Goal: Task Accomplishment & Management: Manage account settings

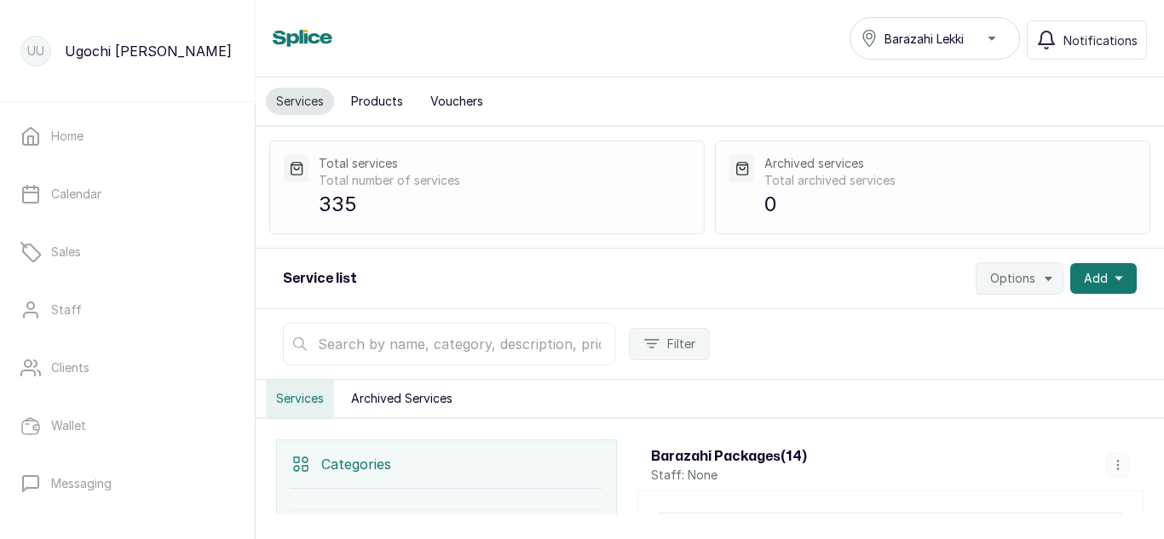
click at [371, 90] on button "Products" at bounding box center [377, 101] width 72 height 27
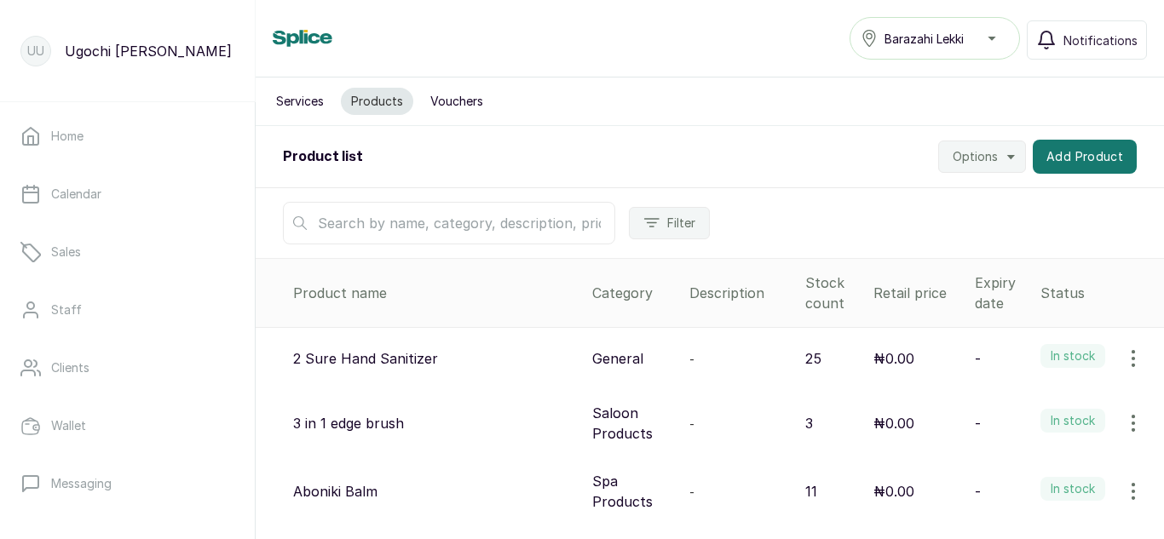
click at [442, 221] on input "text" at bounding box center [449, 223] width 332 height 43
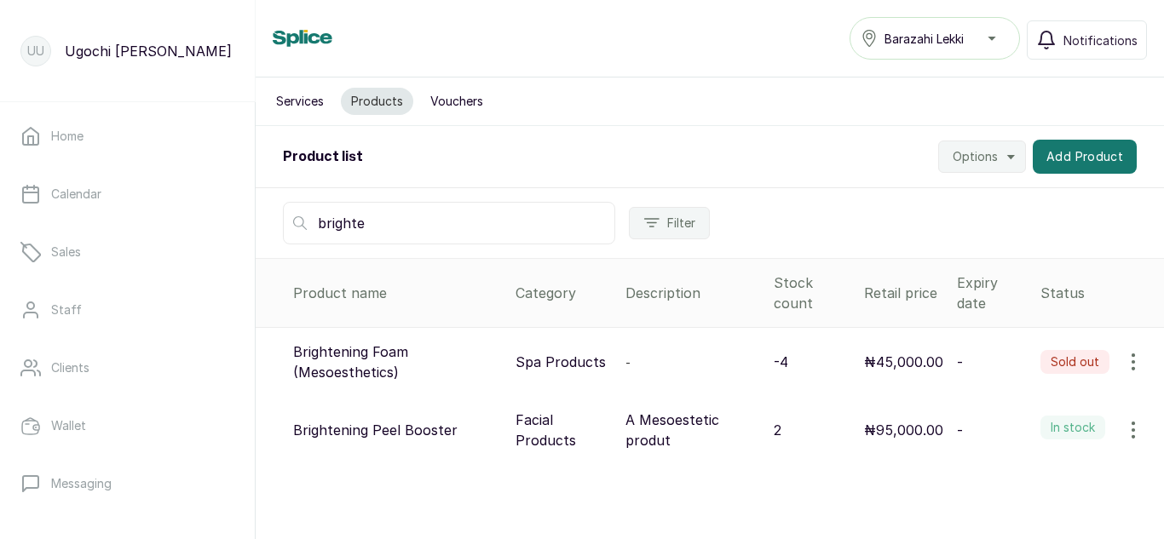
type input "brighte"
click at [1123, 366] on icon "button" at bounding box center [1133, 362] width 20 height 20
click at [1010, 402] on span "View" at bounding box center [1022, 410] width 31 height 20
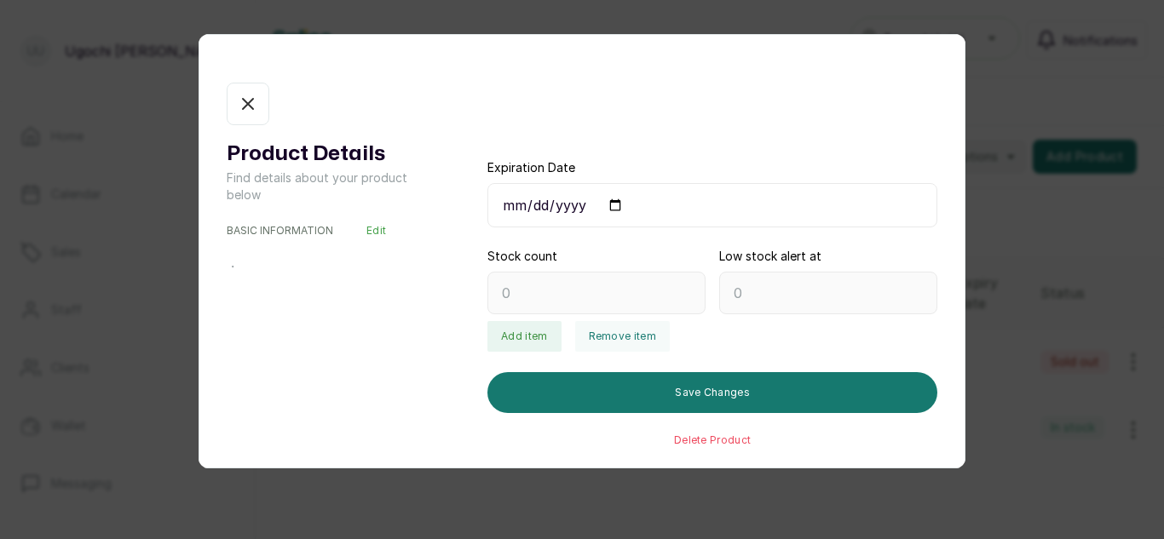
type input "-4"
type input "0"
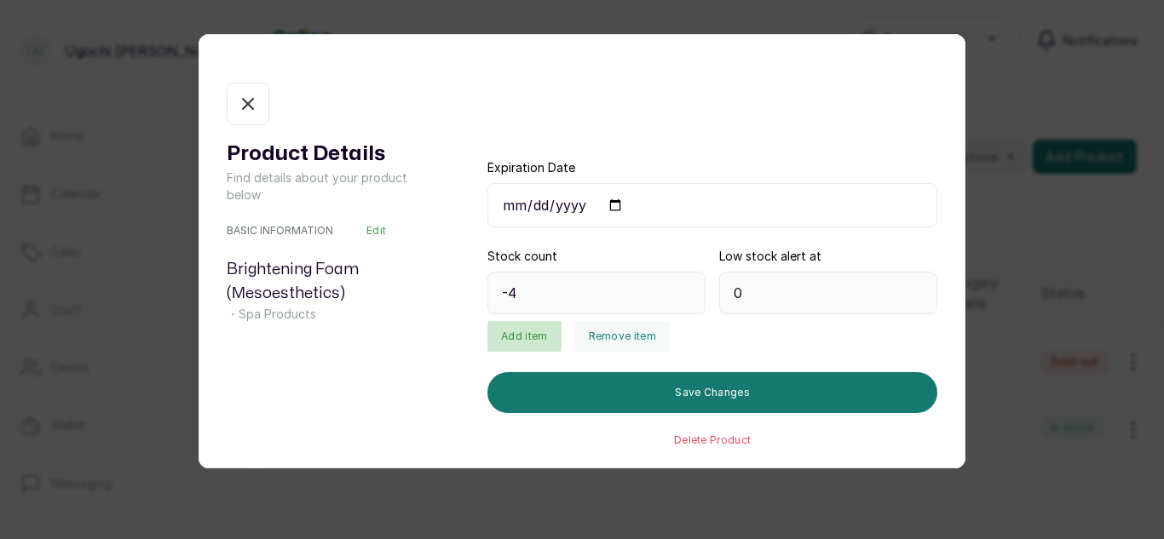
click at [516, 345] on button "Add item" at bounding box center [523, 336] width 73 height 31
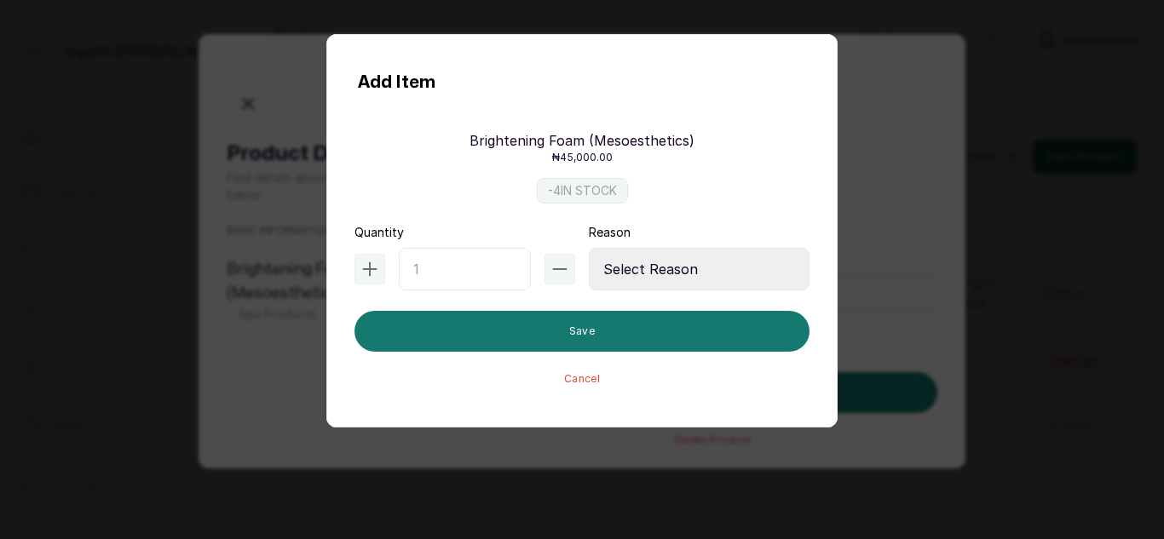
click at [446, 267] on input "text" at bounding box center [465, 269] width 132 height 43
type input "4"
click at [617, 268] on select "Select Reason Internal Use New Stock Damaged Adjustment Transfer Return Other" at bounding box center [699, 269] width 221 height 43
click at [589, 248] on select "Select Reason Internal Use New Stock Damaged Adjustment Transfer Return Other" at bounding box center [699, 269] width 221 height 43
click at [633, 267] on select "Select Reason Internal Use New Stock Damaged Adjustment Transfer Return Other" at bounding box center [699, 269] width 221 height 43
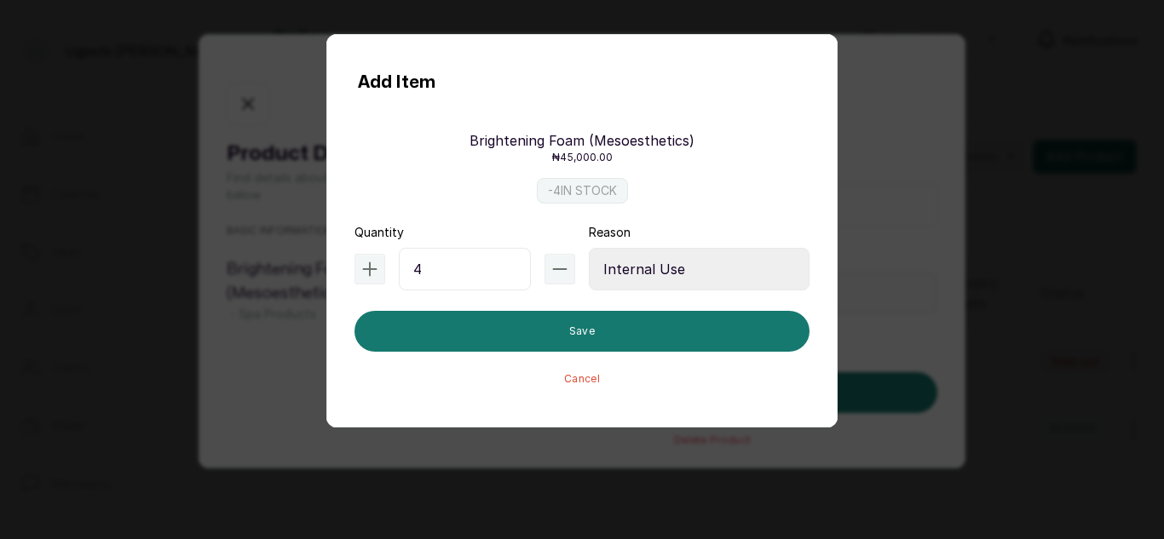
select select "adjustment"
click at [589, 248] on select "Select Reason Internal Use New Stock Damaged Adjustment Transfer Return Other" at bounding box center [699, 269] width 221 height 43
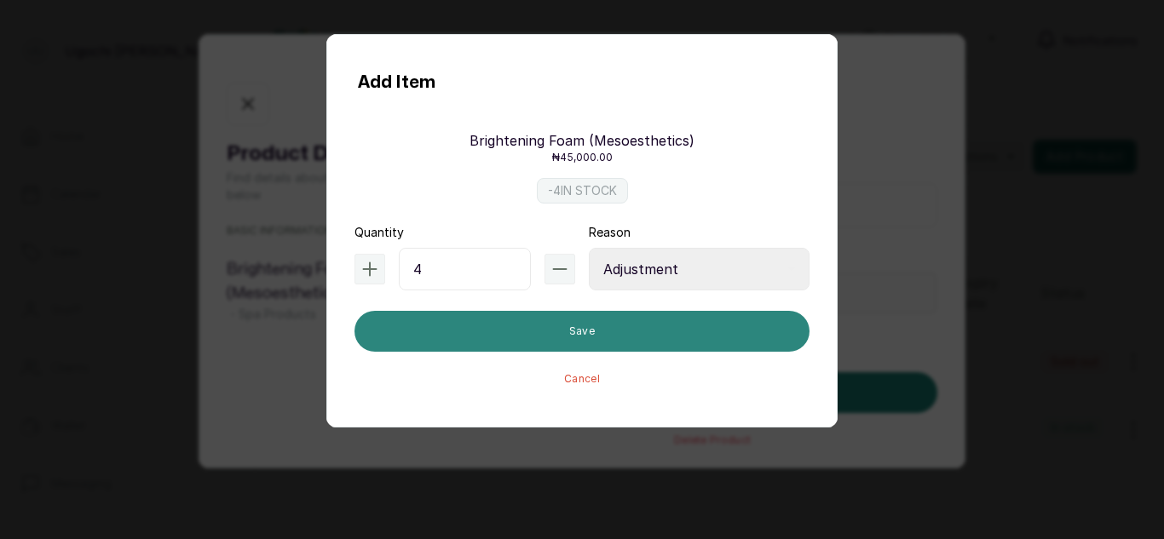
click at [515, 324] on button "Save" at bounding box center [581, 331] width 455 height 41
click at [481, 332] on button "Save" at bounding box center [581, 331] width 455 height 41
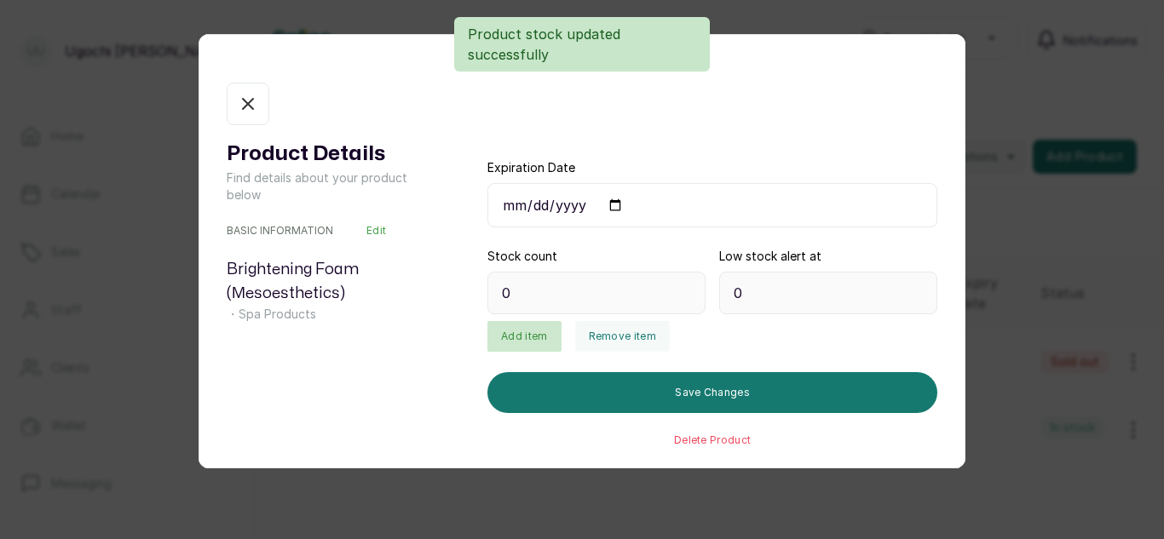
click at [515, 333] on button "Add item" at bounding box center [523, 336] width 73 height 31
type input "4"
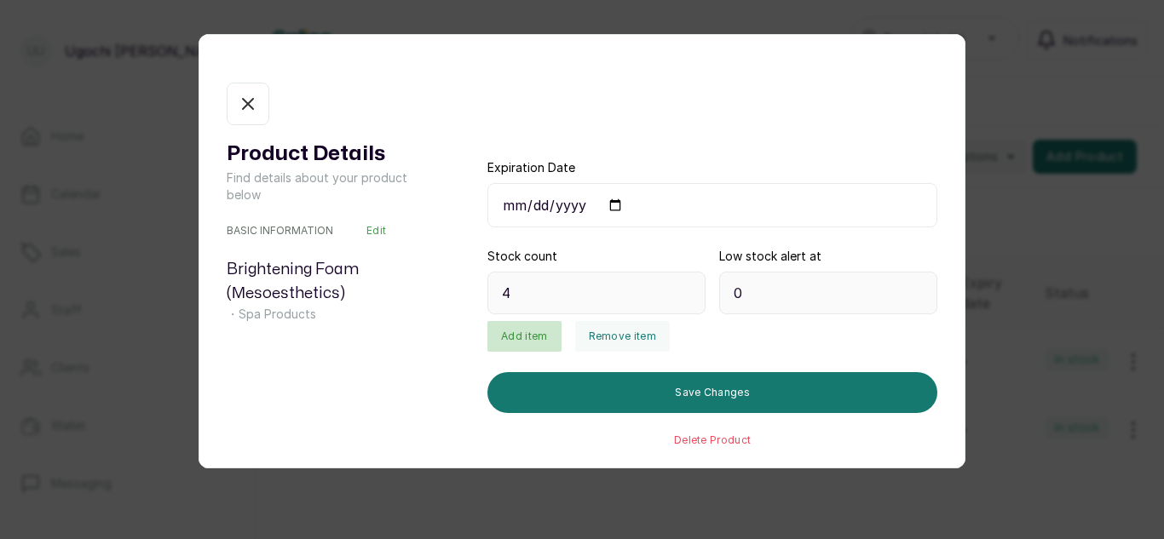
click at [521, 343] on button "Add item" at bounding box center [523, 336] width 73 height 31
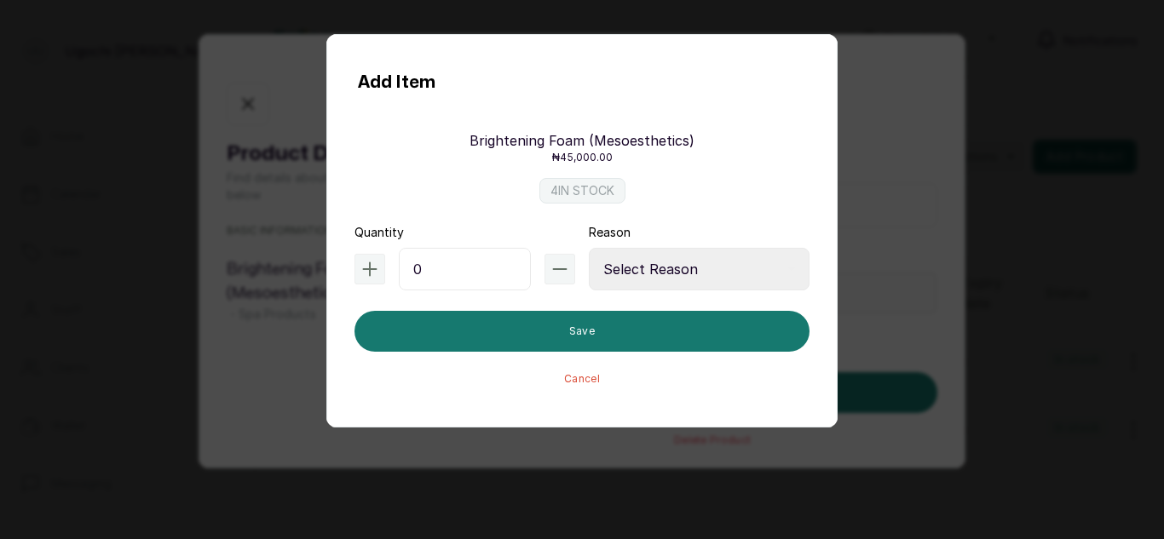
click at [419, 275] on input "0" at bounding box center [465, 269] width 132 height 43
type input "6"
click at [688, 266] on select "Select Reason Internal Use New Stock Damaged Adjustment Transfer Return Other" at bounding box center [699, 269] width 221 height 43
click at [457, 266] on input "6" at bounding box center [465, 269] width 132 height 43
type input "4"
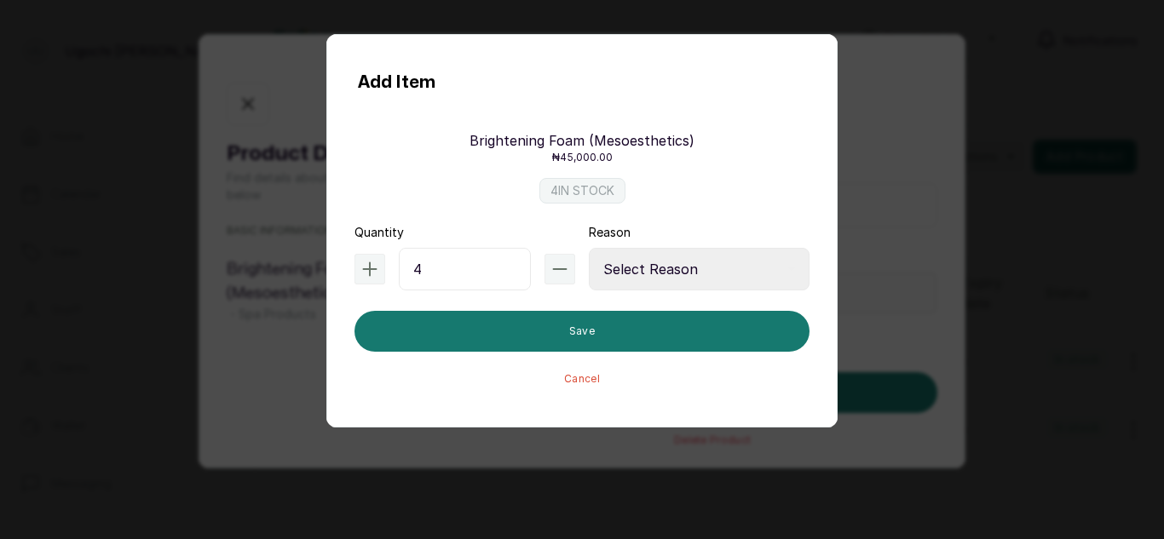
click at [702, 261] on select "Select Reason Internal Use New Stock Damaged Adjustment Transfer Return Other" at bounding box center [699, 269] width 221 height 43
select select "adjustment"
click at [589, 248] on select "Select Reason Internal Use New Stock Damaged Adjustment Transfer Return Other" at bounding box center [699, 269] width 221 height 43
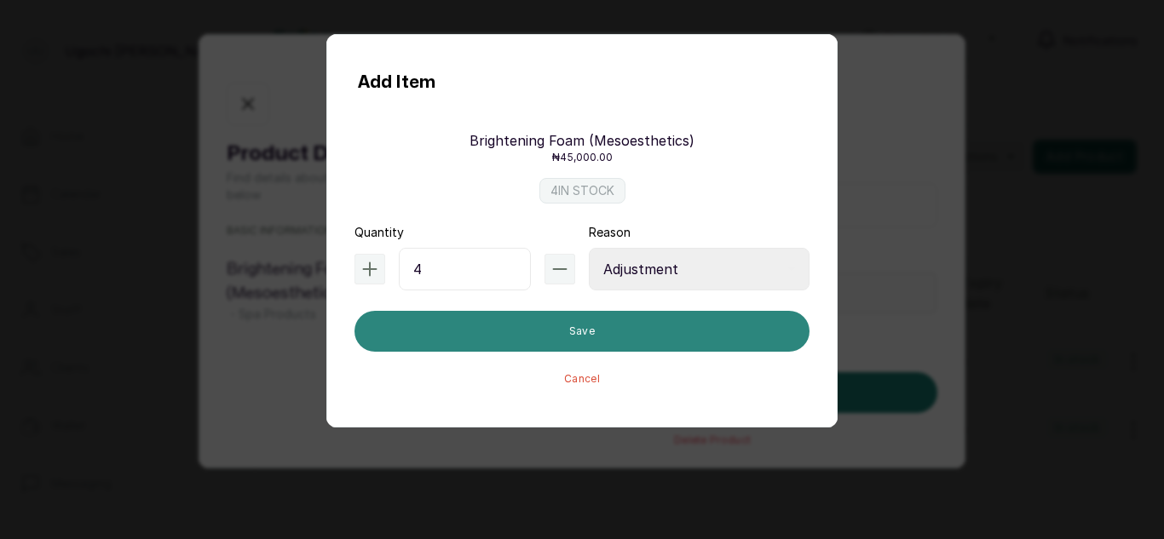
click at [600, 334] on button "Save" at bounding box center [581, 331] width 455 height 41
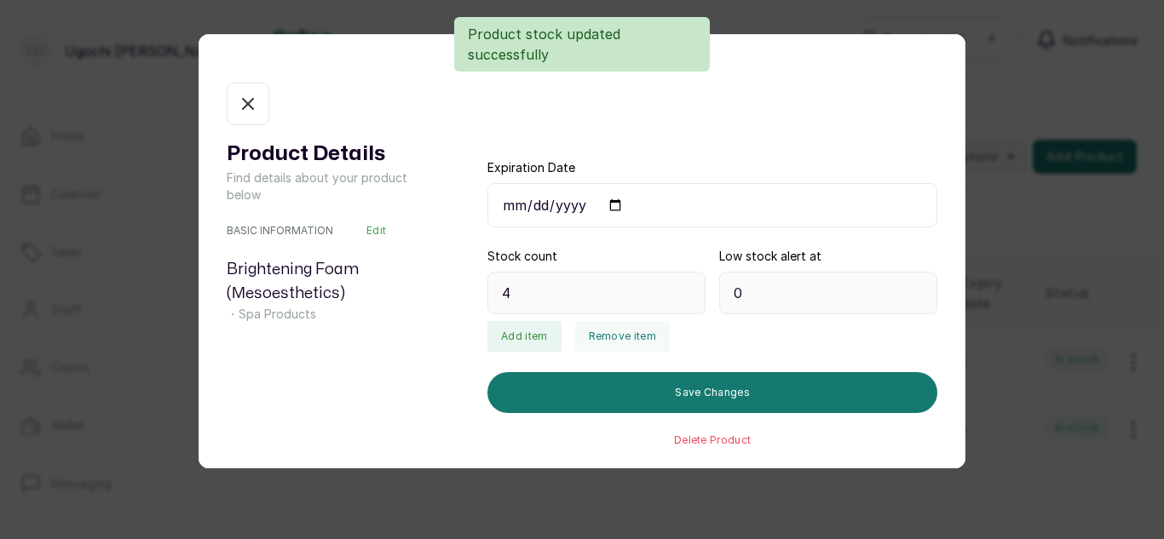
type input "8"
click at [631, 331] on button "Remove item" at bounding box center [622, 336] width 95 height 31
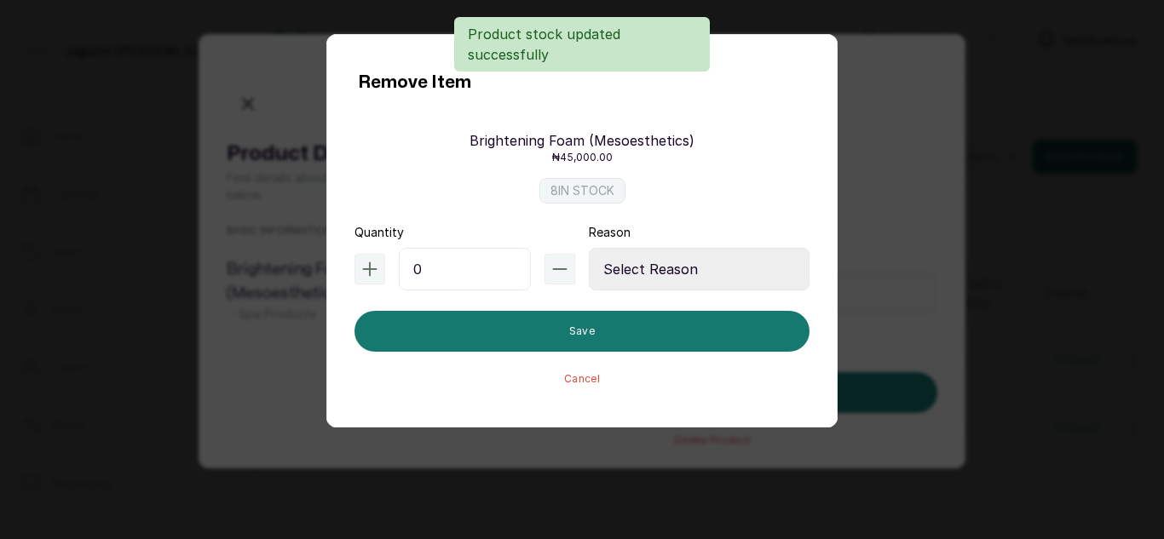
click at [467, 268] on input "0" at bounding box center [465, 269] width 132 height 43
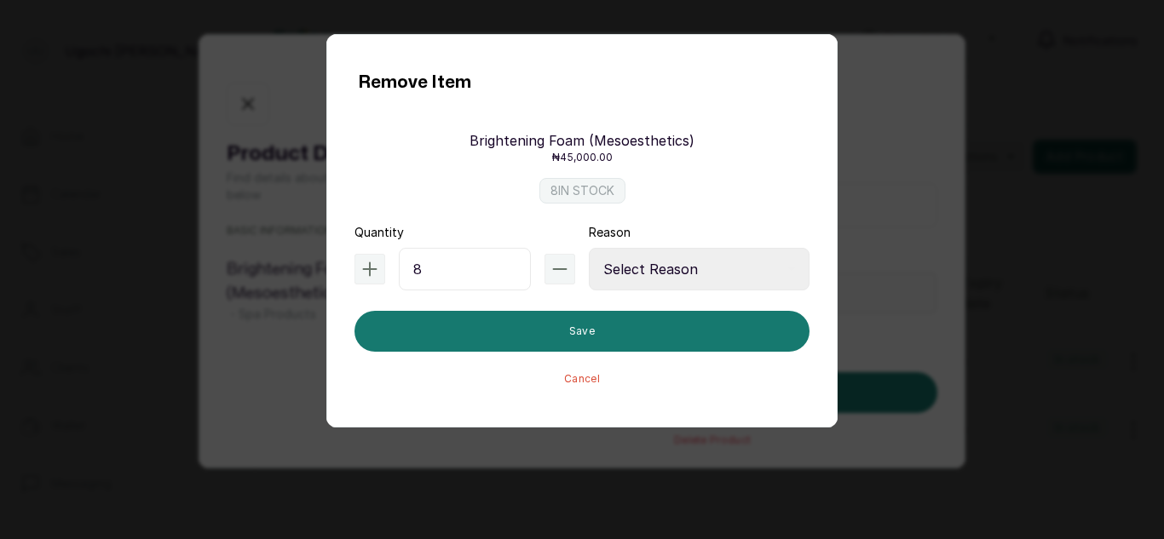
type input "8"
click at [689, 263] on select "Select Reason Internal Use New Stock Damaged Adjustment Transfer Return Other" at bounding box center [699, 269] width 221 height 43
select select "adjustment"
click at [589, 248] on select "Select Reason Internal Use New Stock Damaged Adjustment Transfer Return Other" at bounding box center [699, 269] width 221 height 43
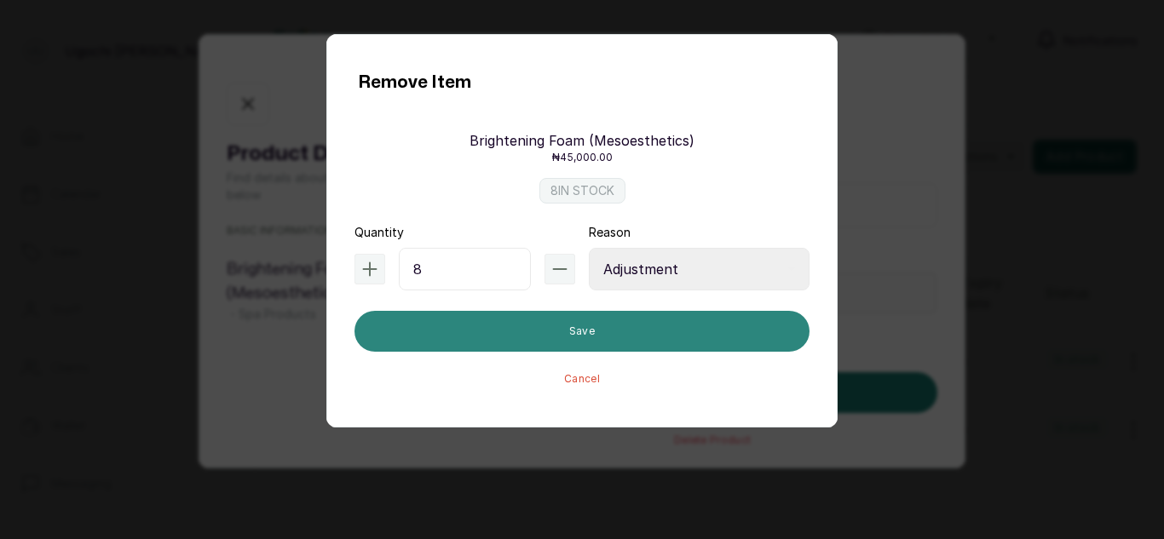
click at [667, 329] on button "Save" at bounding box center [581, 331] width 455 height 41
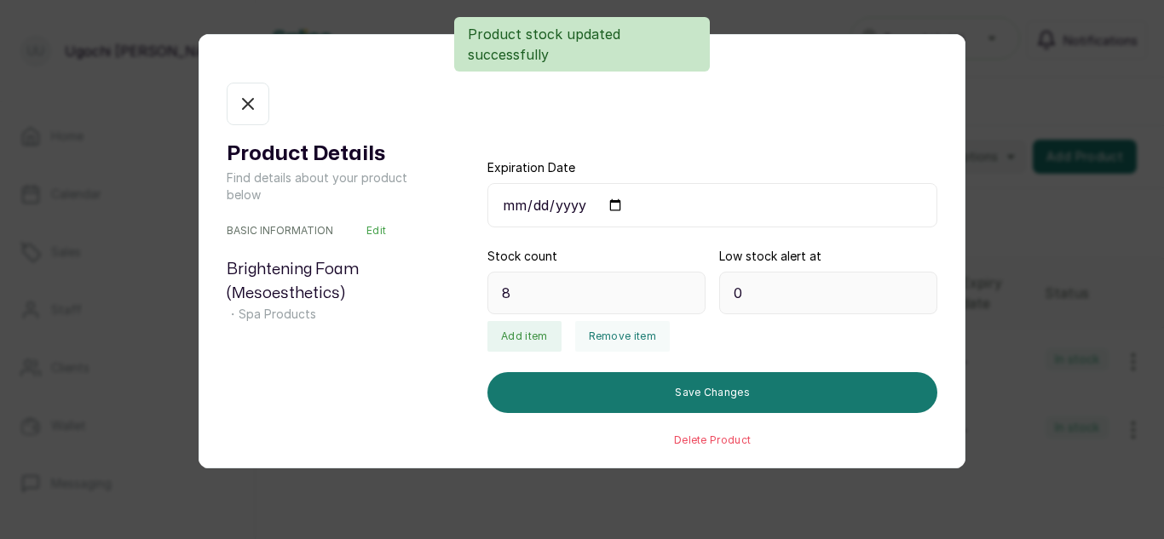
type input "0"
click at [517, 337] on button "Add item" at bounding box center [523, 336] width 73 height 31
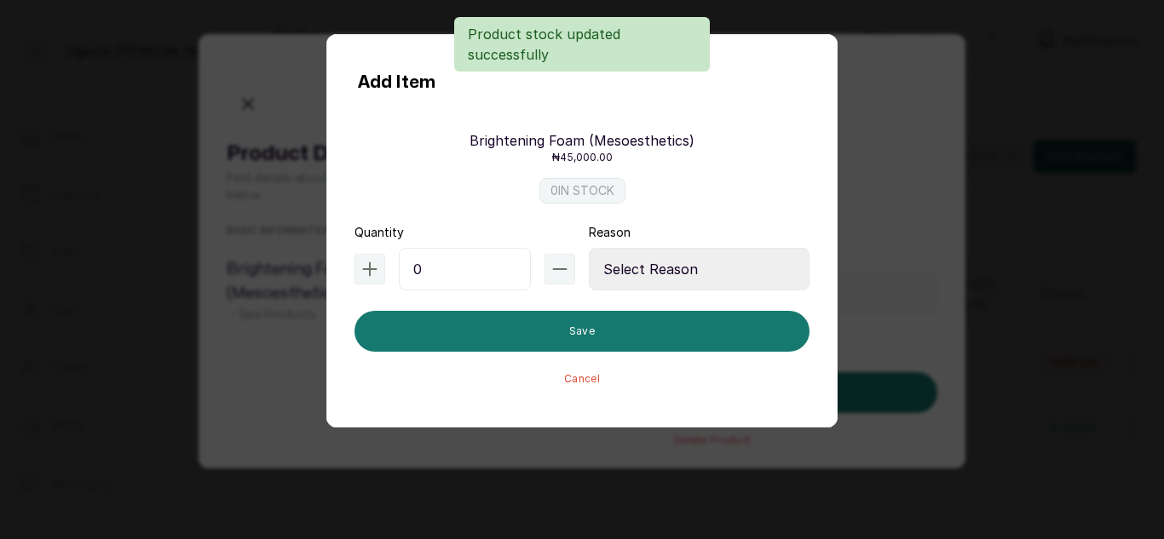
click at [443, 260] on input "0" at bounding box center [465, 269] width 132 height 43
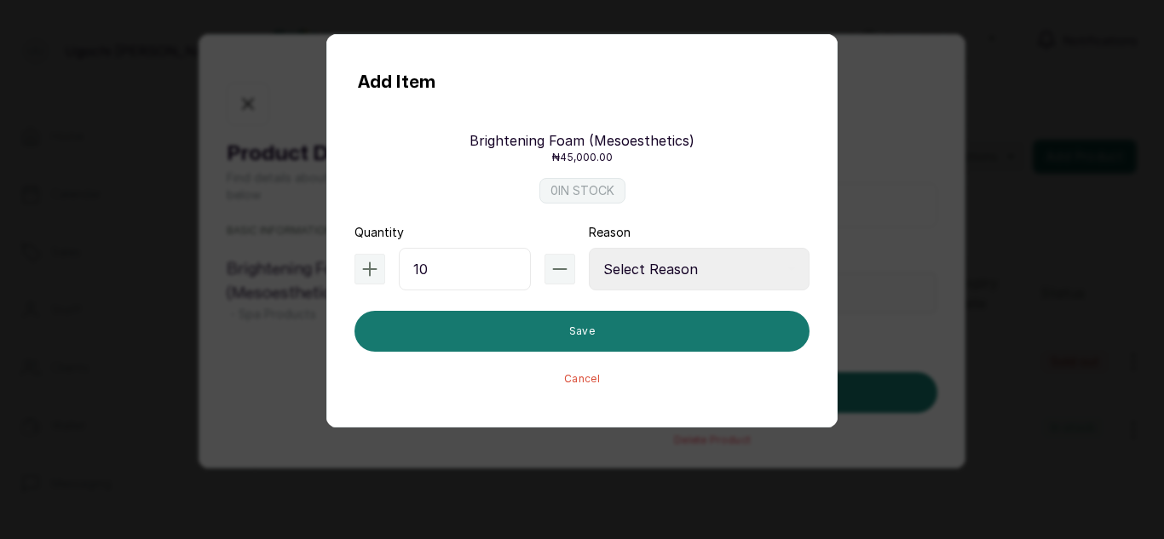
type input "10"
click at [700, 258] on select "Select Reason Internal Use New Stock Damaged Adjustment Transfer Return Other" at bounding box center [699, 269] width 221 height 43
select select "new_stock"
click at [589, 248] on select "Select Reason Internal Use New Stock Damaged Adjustment Transfer Return Other" at bounding box center [699, 269] width 221 height 43
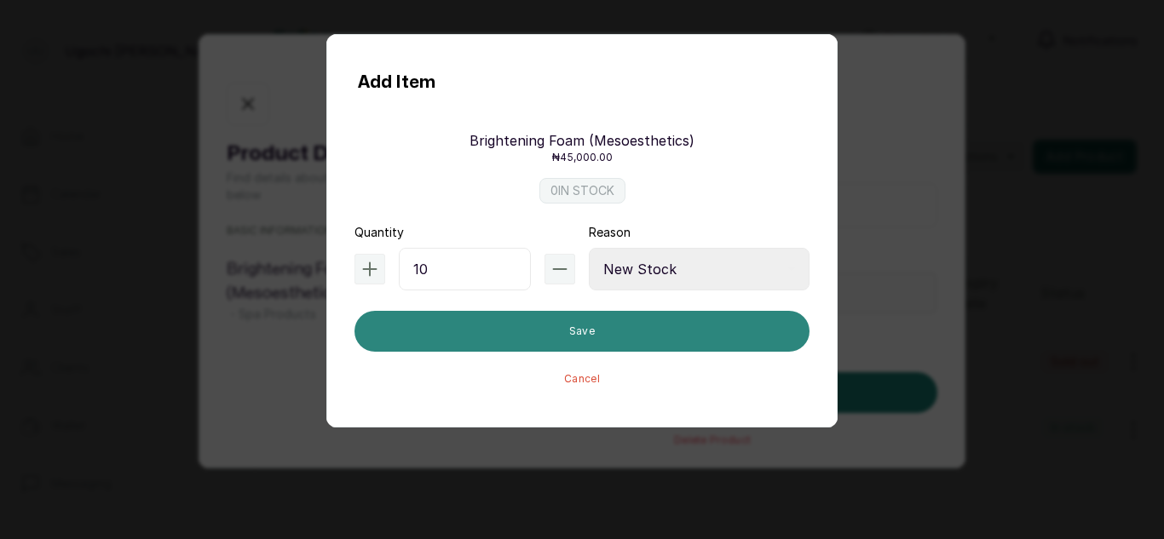
click at [626, 314] on button "Save" at bounding box center [581, 331] width 455 height 41
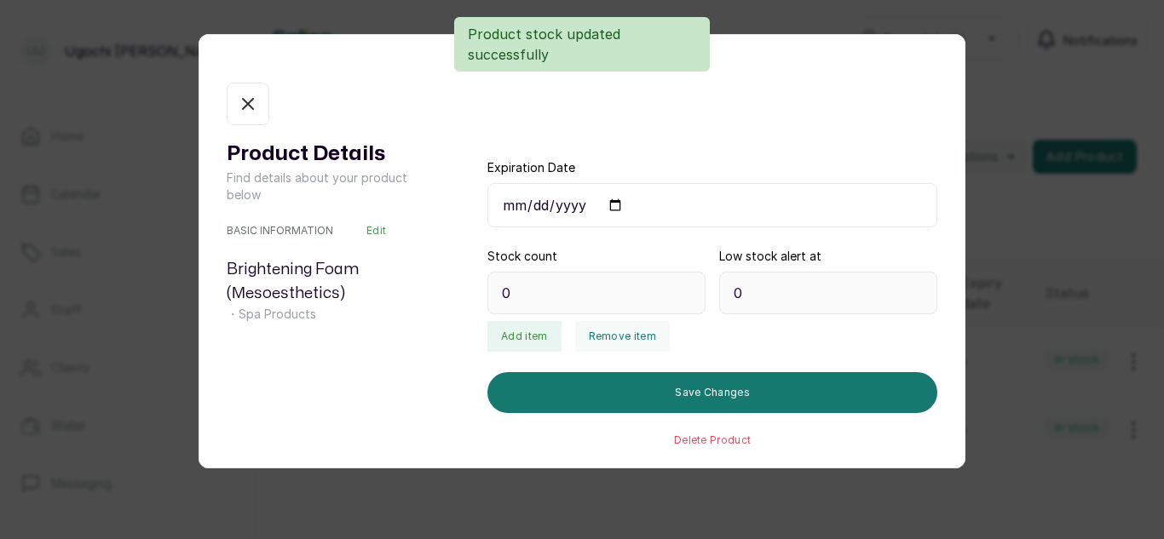
type input "10"
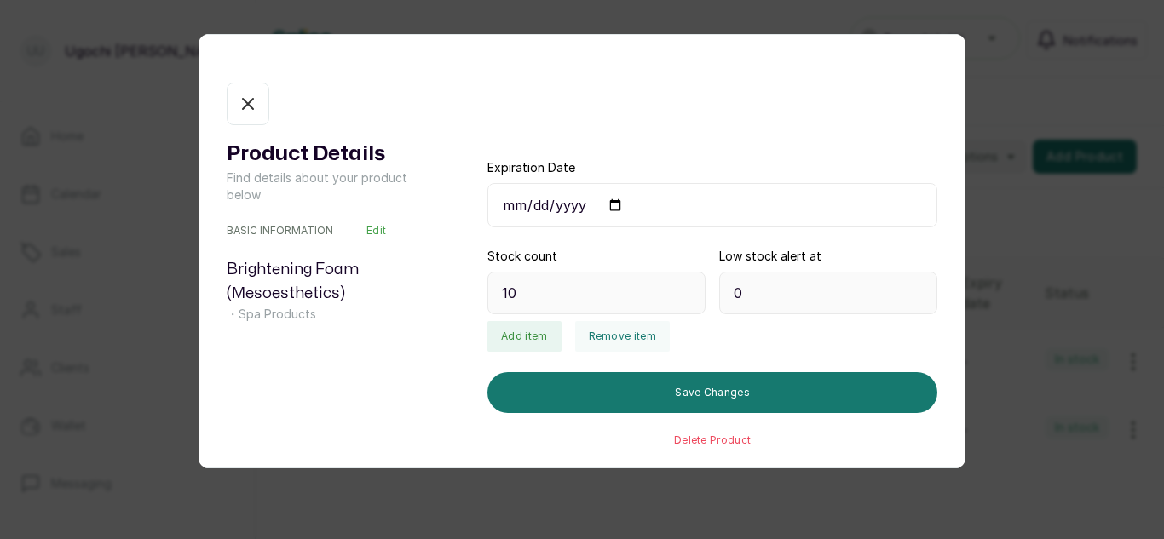
click at [245, 92] on button "In stock" at bounding box center [248, 104] width 43 height 43
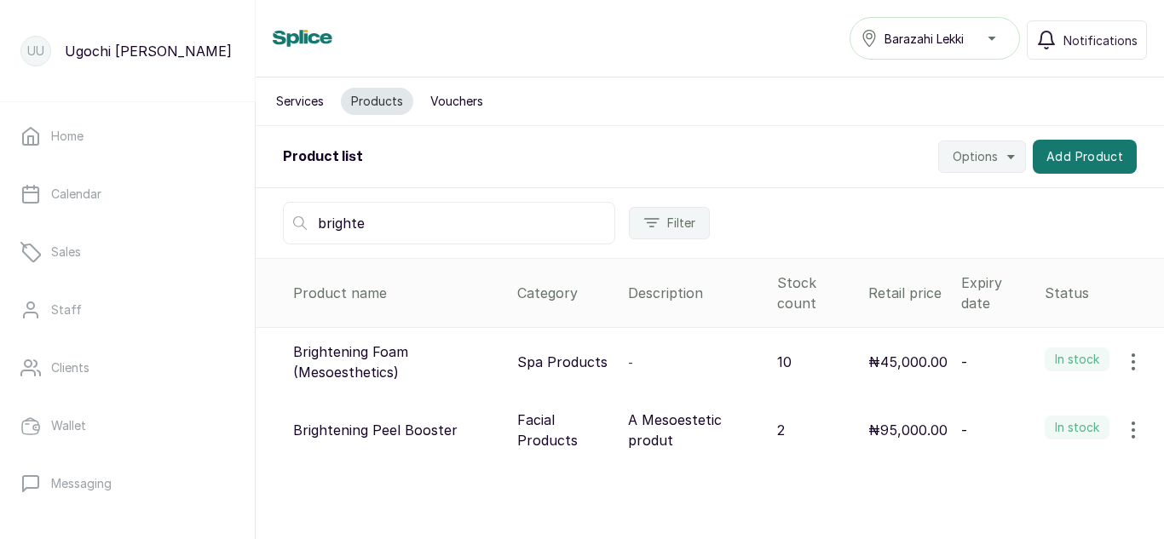
click at [394, 222] on input "brighte" at bounding box center [449, 223] width 332 height 43
type input "b"
